Goal: Task Accomplishment & Management: Complete application form

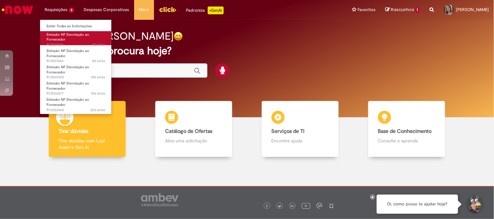
click at [53, 35] on span "Emissão NF Devolução ao Fornecedor" at bounding box center [68, 37] width 43 height 10
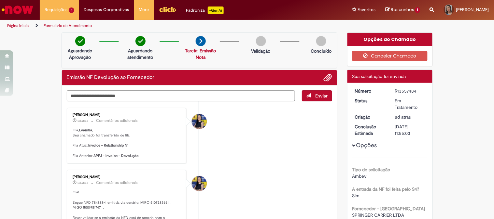
click at [131, 96] on textarea "Digite sua mensagem aqui..." at bounding box center [181, 95] width 228 height 11
click at [326, 74] on span "Adicionar anexos" at bounding box center [328, 78] width 8 height 8
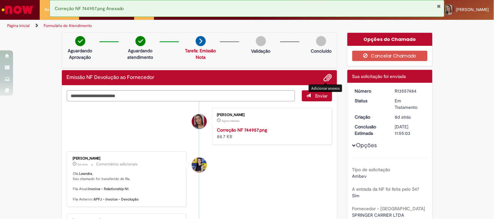
click at [148, 96] on textarea "Digite sua mensagem aqui..." at bounding box center [181, 95] width 228 height 11
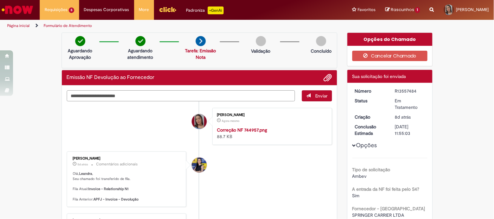
paste textarea "**********"
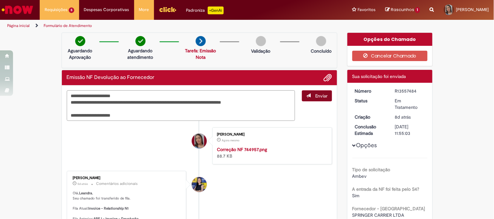
type textarea "**********"
click at [313, 99] on button "Enviar" at bounding box center [317, 95] width 30 height 11
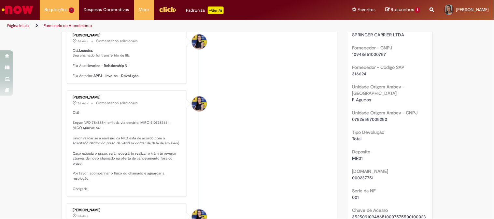
scroll to position [36, 0]
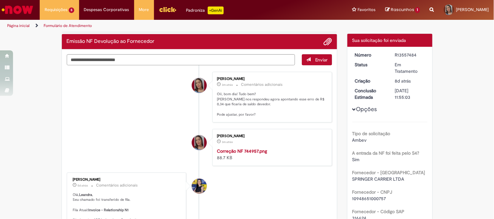
click at [395, 54] on div "R13557484" at bounding box center [410, 55] width 30 height 7
copy div "R13557484"
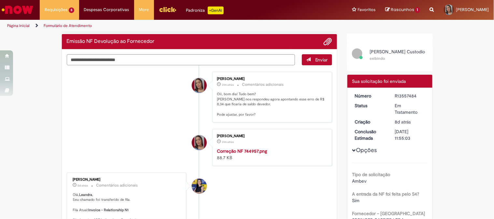
click at [25, 7] on img "Ir para a Homepage" at bounding box center [18, 9] width 34 height 13
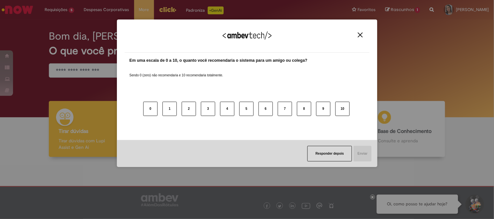
click at [332, 151] on button "Responder depois" at bounding box center [329, 154] width 45 height 16
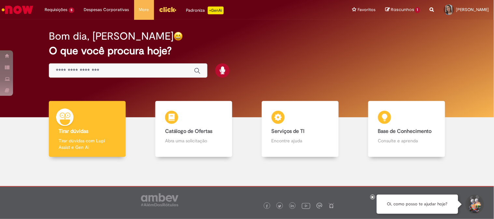
click at [161, 6] on img "Menu Cabeçalho" at bounding box center [168, 10] width 18 height 10
